Goal: Transaction & Acquisition: Purchase product/service

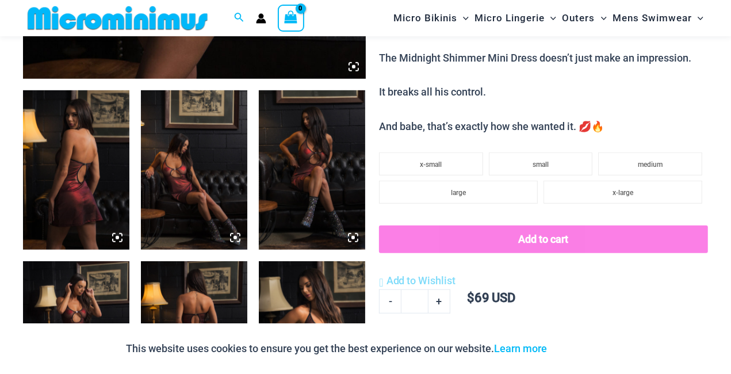
scroll to position [541, 0]
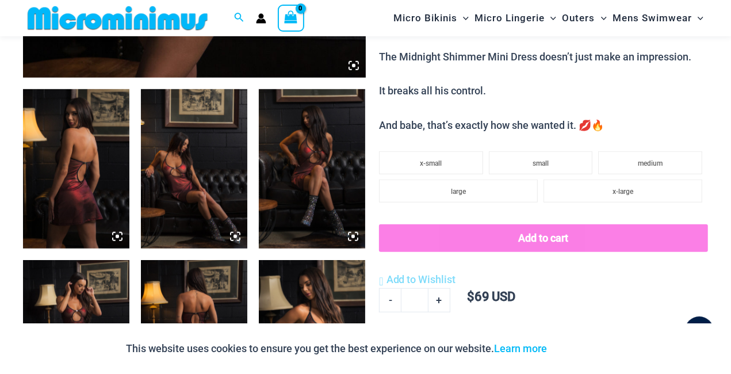
click at [67, 139] on img at bounding box center [76, 169] width 106 height 160
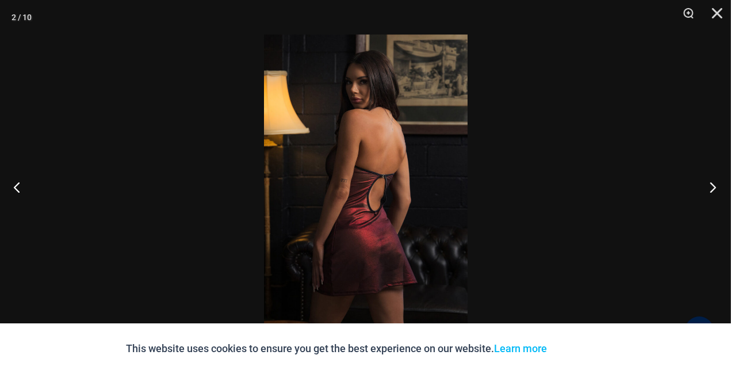
click at [713, 189] on button "Next" at bounding box center [709, 187] width 43 height 58
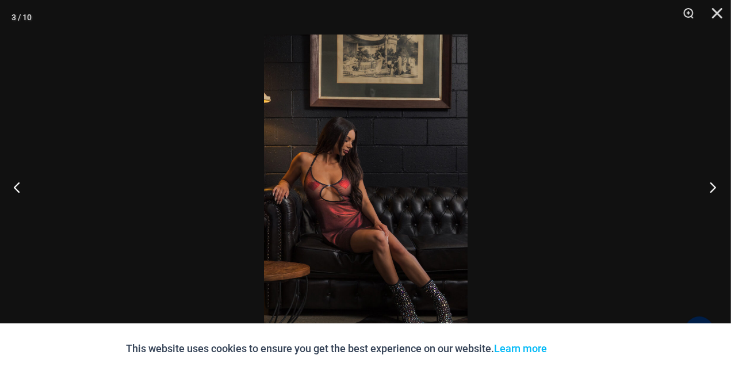
click at [713, 189] on button "Next" at bounding box center [709, 187] width 43 height 58
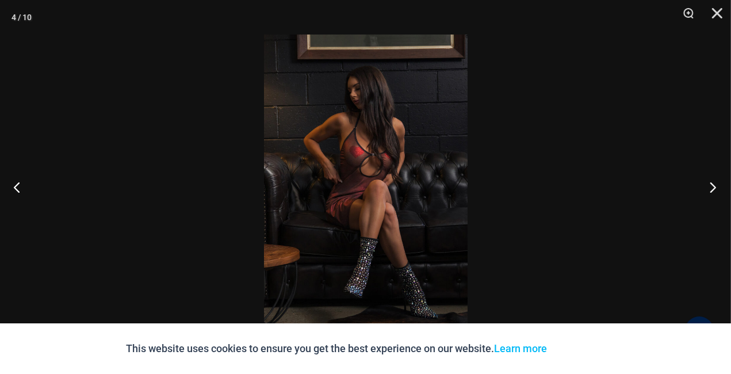
click at [713, 189] on button "Next" at bounding box center [709, 187] width 43 height 58
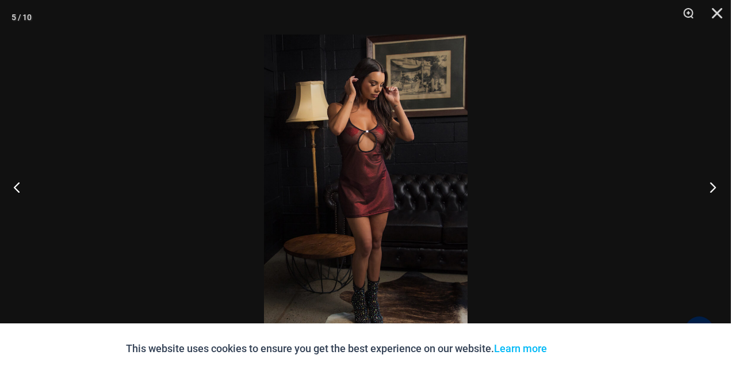
click at [713, 189] on button "Next" at bounding box center [709, 187] width 43 height 58
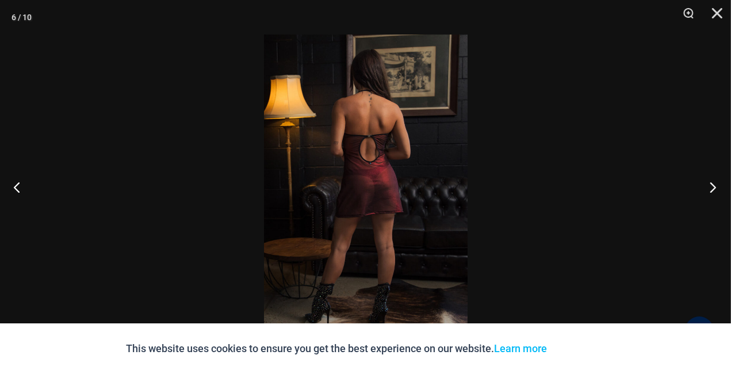
click at [713, 189] on button "Next" at bounding box center [709, 187] width 43 height 58
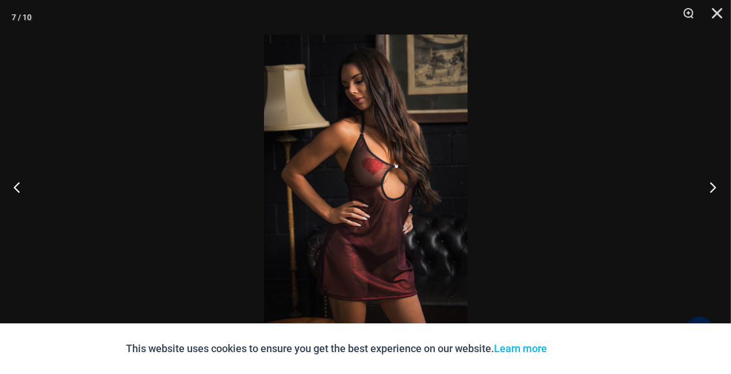
click at [713, 189] on button "Next" at bounding box center [709, 187] width 43 height 58
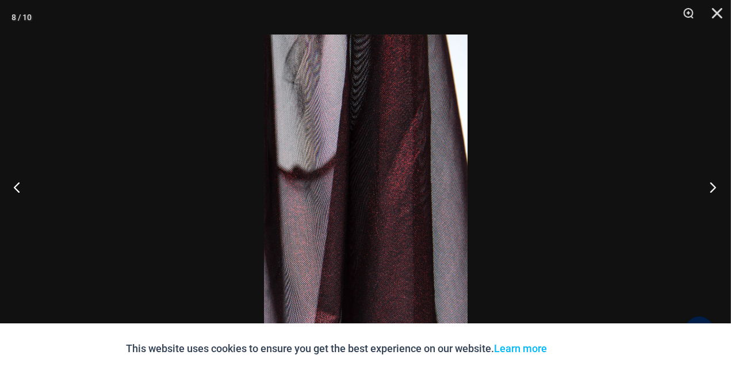
click at [713, 189] on button "Next" at bounding box center [709, 187] width 43 height 58
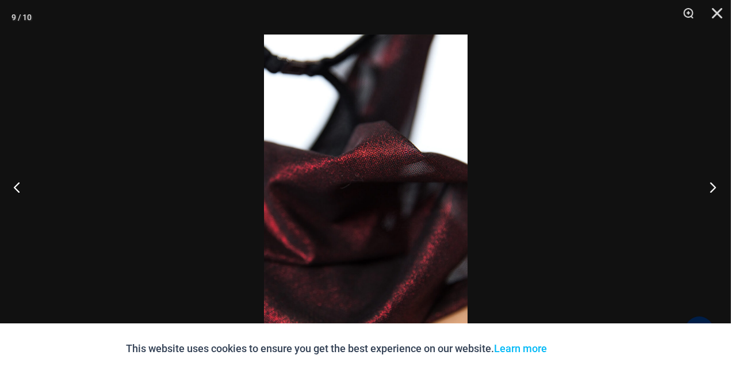
click at [713, 189] on button "Next" at bounding box center [709, 187] width 43 height 58
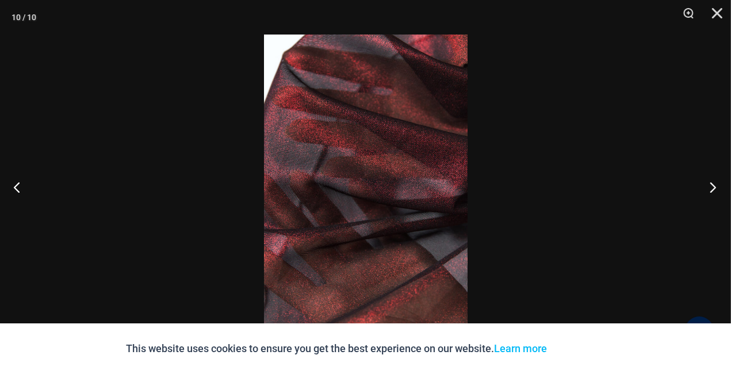
click at [713, 189] on button "Next" at bounding box center [709, 187] width 43 height 58
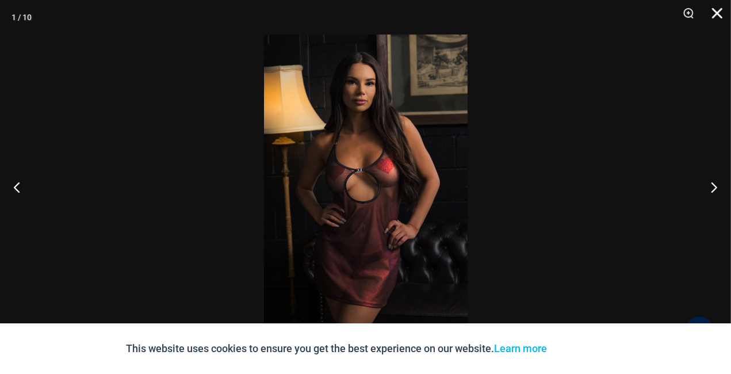
click at [714, 18] on button "Close" at bounding box center [713, 17] width 29 height 35
